Goal: Information Seeking & Learning: Learn about a topic

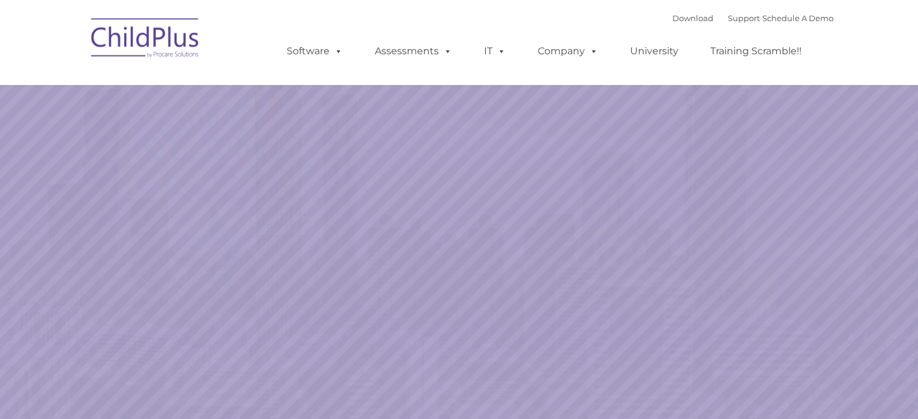
select select "MEDIUM"
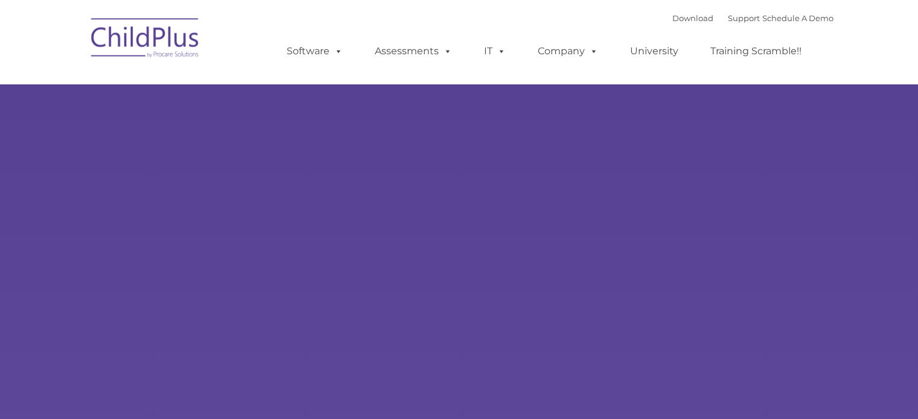
type input ""
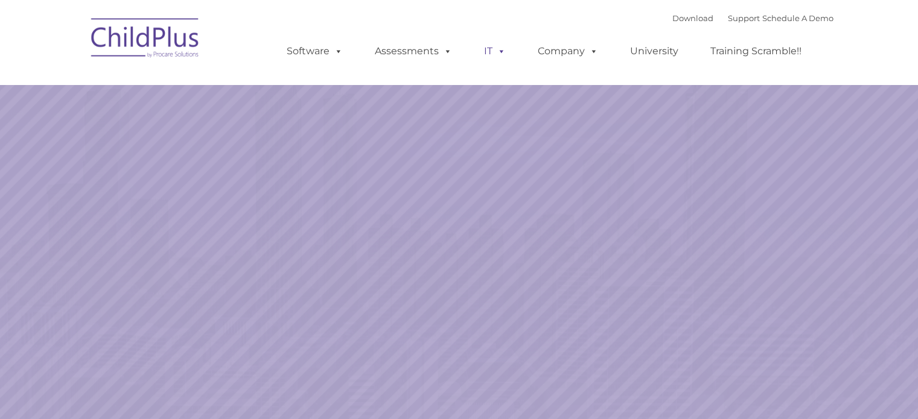
select select "MEDIUM"
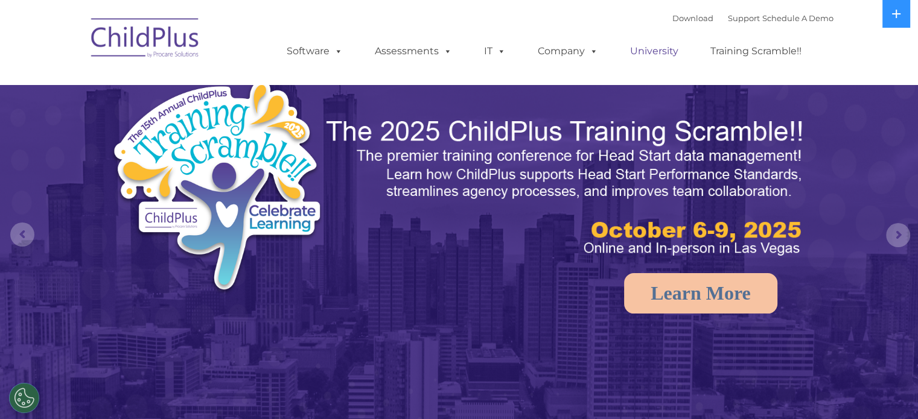
click at [655, 53] on link "University" at bounding box center [654, 51] width 72 height 24
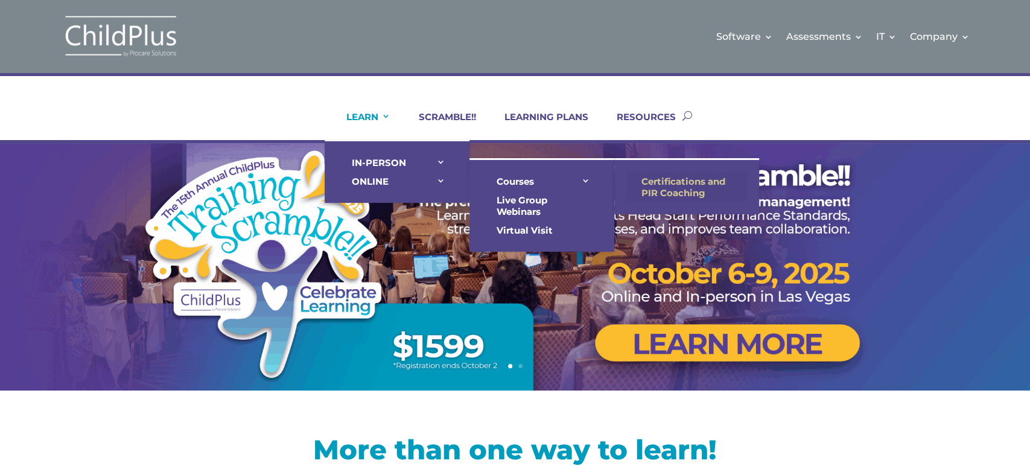
click at [656, 181] on link "Certifications and PIR Coaching" at bounding box center [686, 187] width 121 height 30
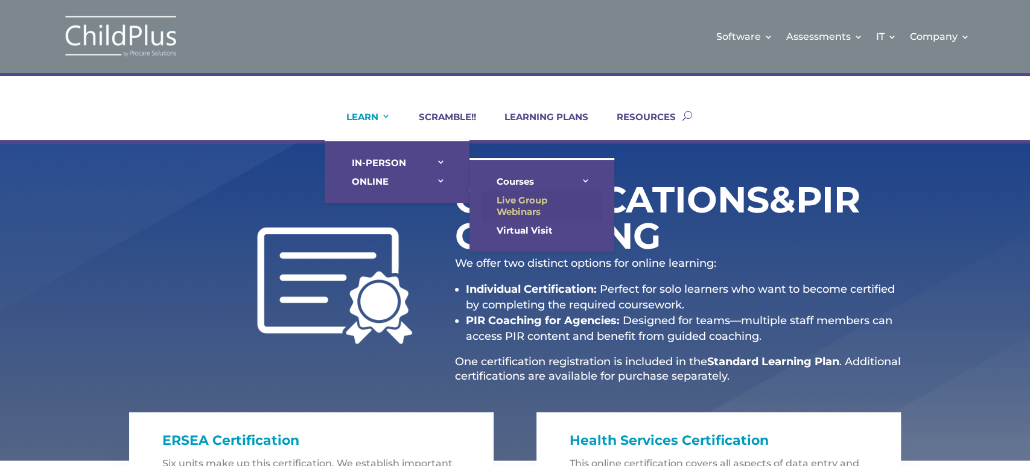
click at [501, 196] on link "Live Group Webinars" at bounding box center [542, 206] width 121 height 30
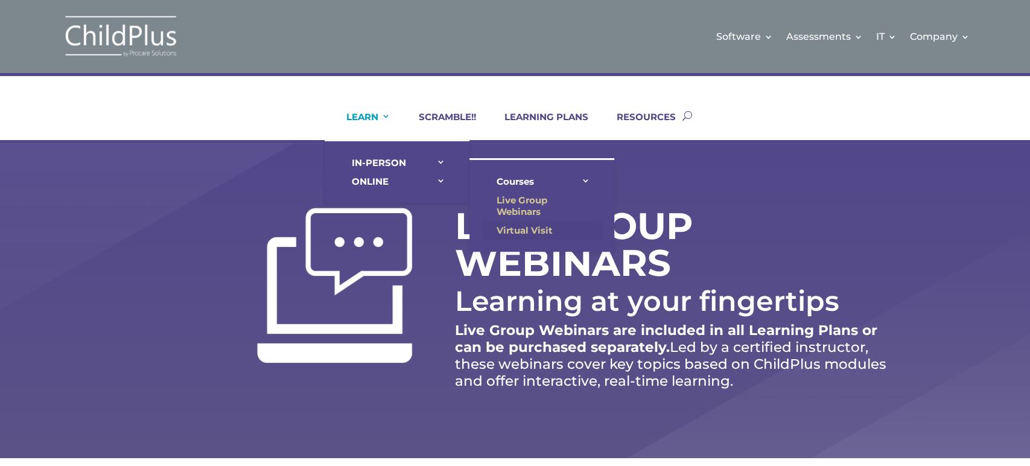
click at [530, 224] on link "Virtual Visit" at bounding box center [542, 230] width 121 height 19
